Goal: Navigation & Orientation: Understand site structure

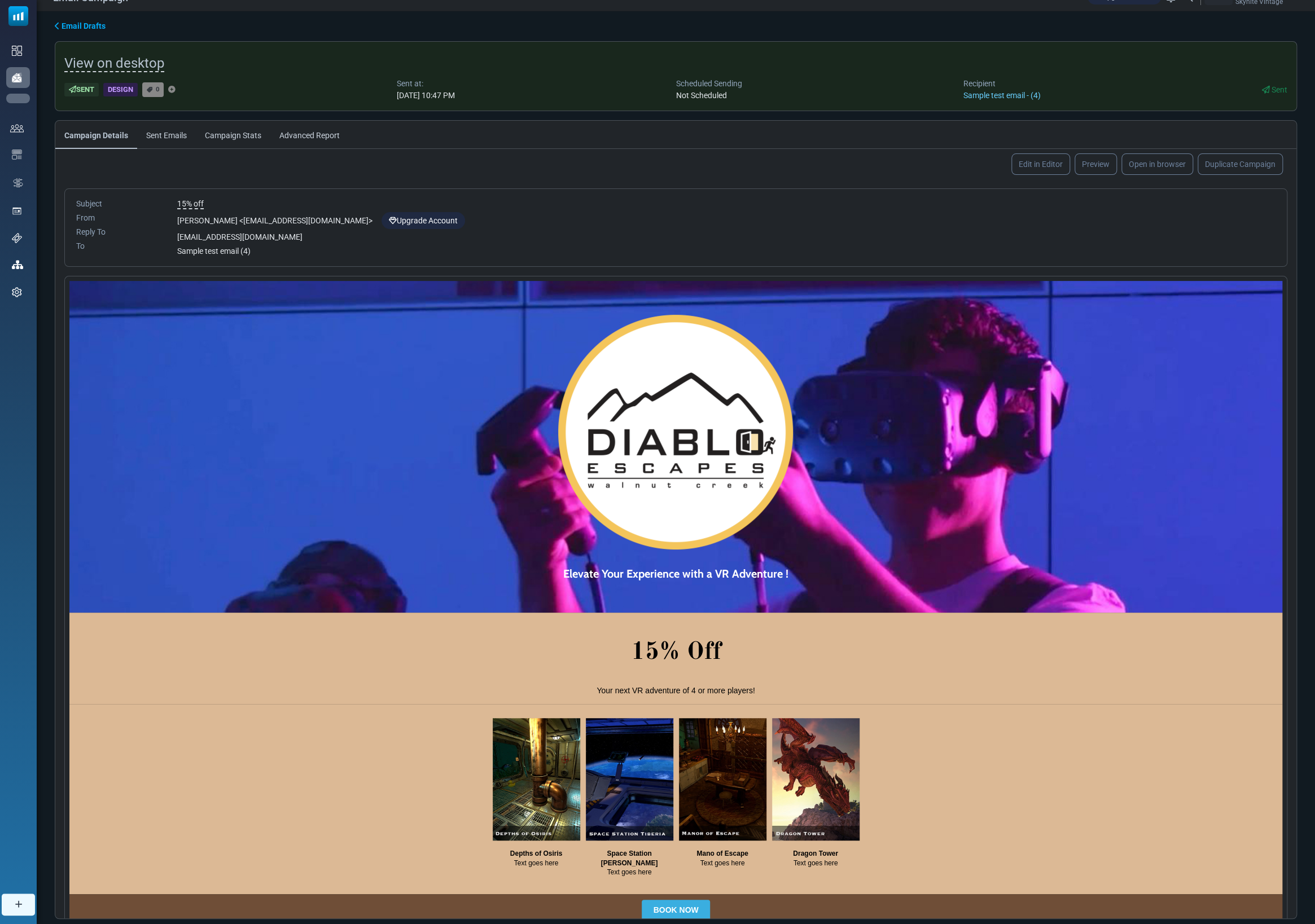
click at [0, 0] on link "Dashboard" at bounding box center [0, 0] width 0 height 0
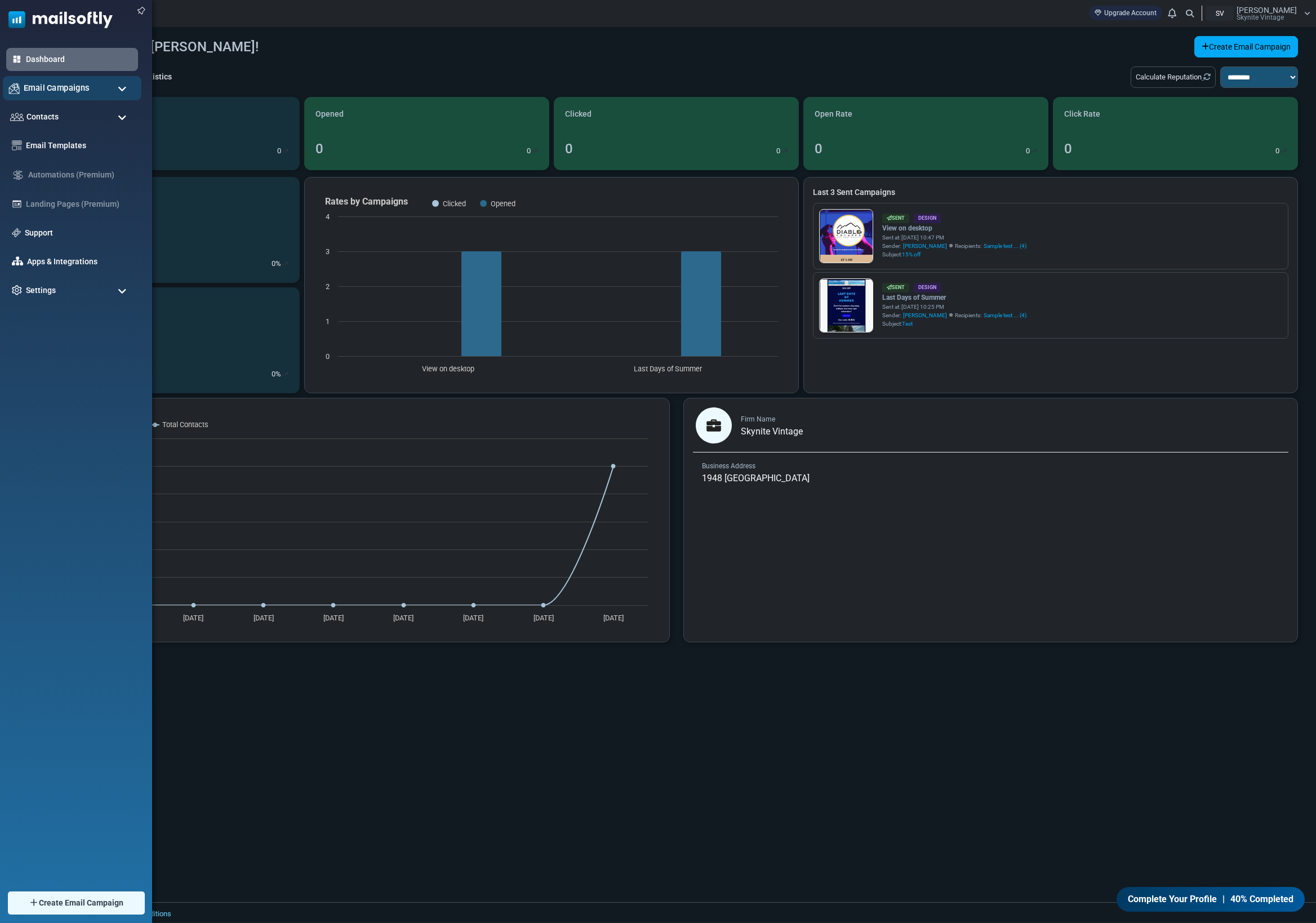
click at [32, 94] on span "Email Campaigns" at bounding box center [56, 87] width 66 height 12
click at [35, 91] on span "Email Campaigns" at bounding box center [56, 87] width 66 height 12
click at [51, 289] on span "Settings" at bounding box center [39, 290] width 31 height 12
click at [51, 289] on span "Settings" at bounding box center [39, 290] width 31 height 12
